Goal: Check status

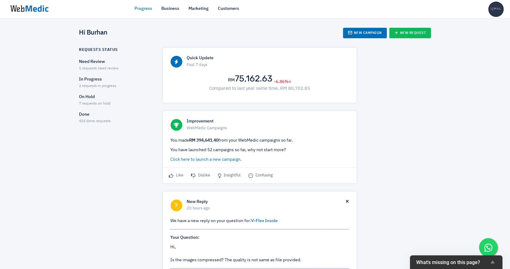
click at [98, 84] on span "2 requests in progress" at bounding box center [97, 86] width 37 height 4
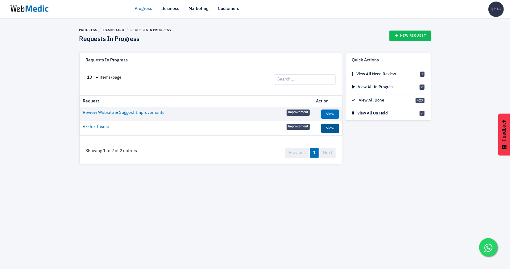
click at [331, 125] on link "View" at bounding box center [330, 128] width 18 height 9
